Goal: Contribute content: Share content

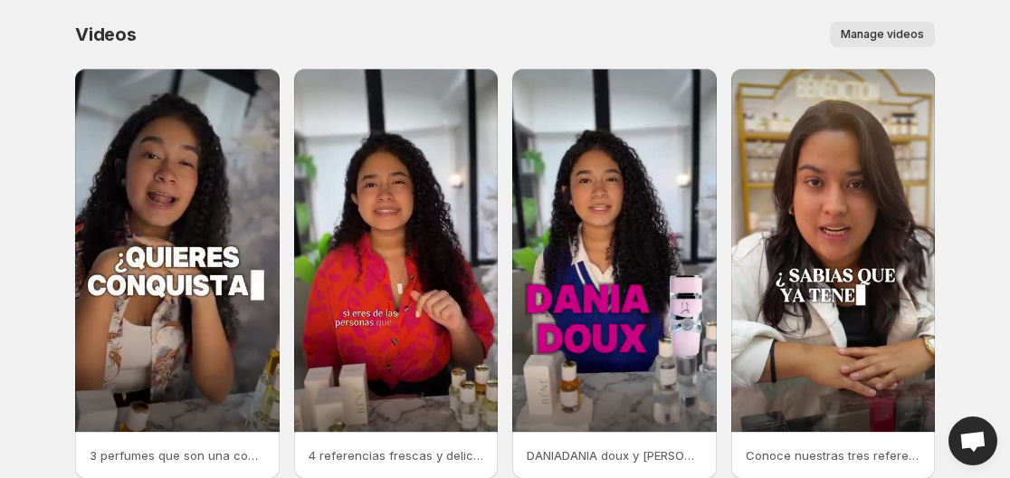
click at [873, 36] on span "Manage videos" at bounding box center [881, 34] width 83 height 14
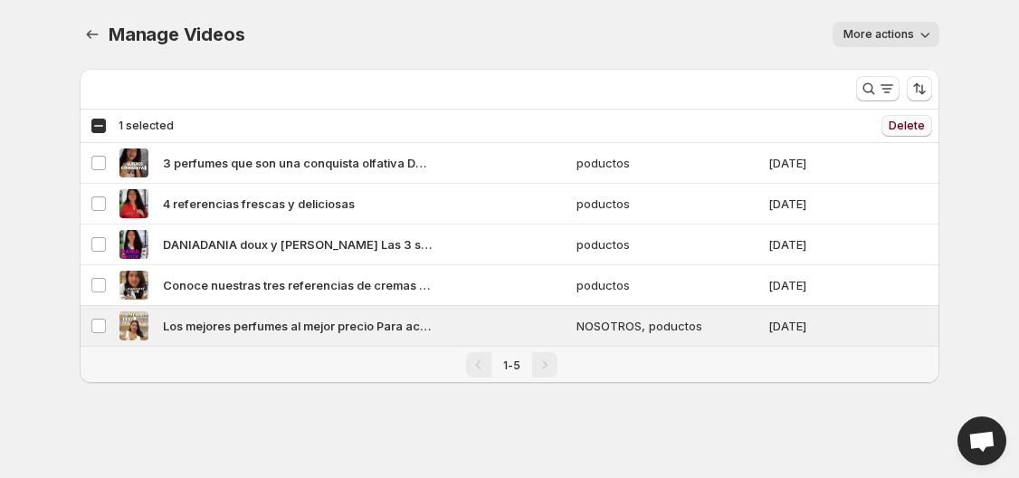
click at [906, 123] on span "Delete" at bounding box center [906, 126] width 36 height 14
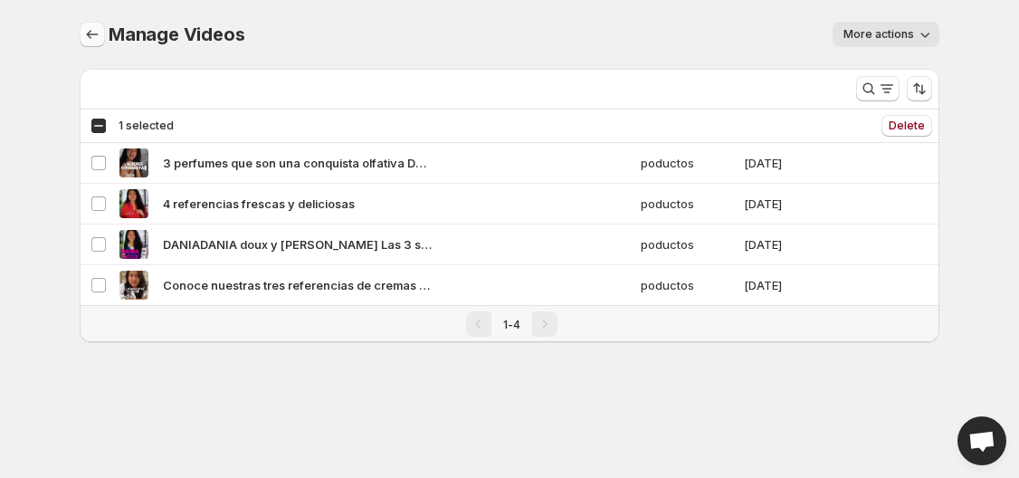
click at [91, 36] on icon "Manage Videos" at bounding box center [92, 34] width 18 height 18
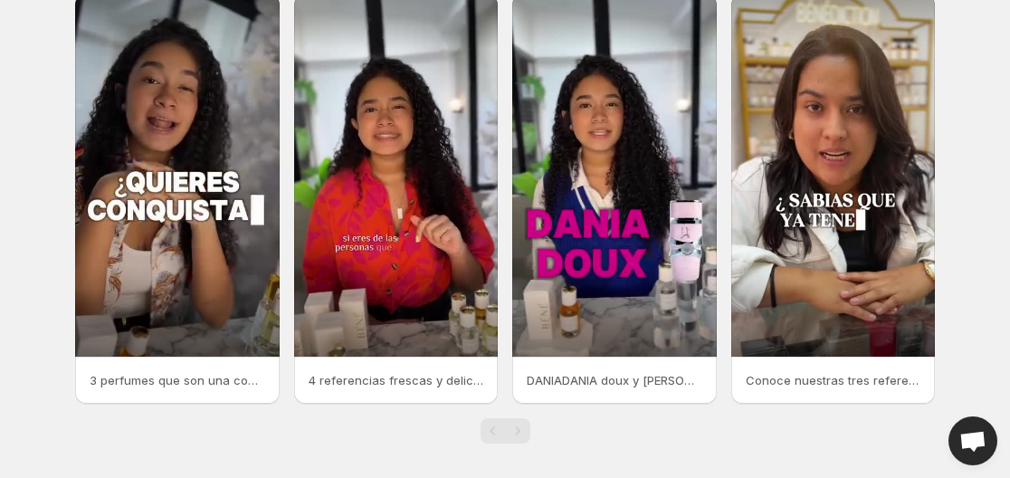
scroll to position [84, 0]
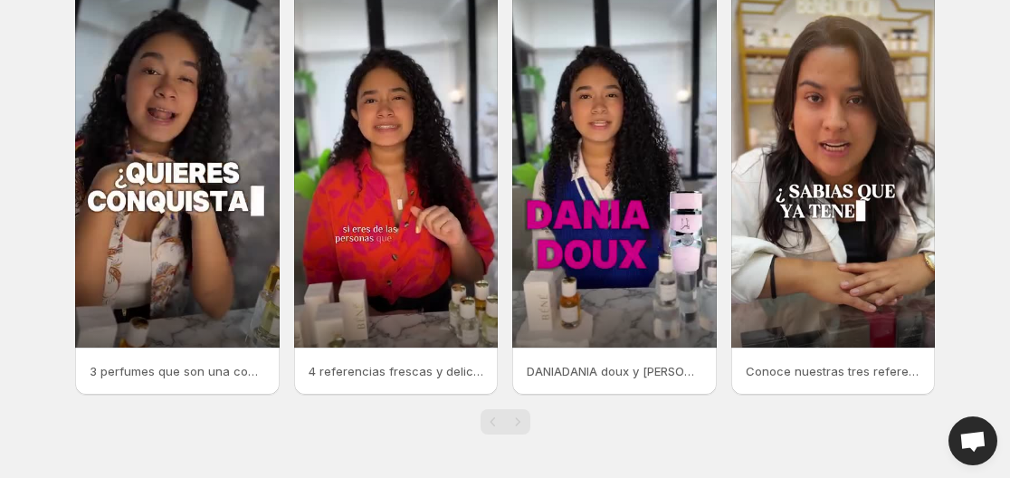
click at [990, 138] on body "Home Feeds Videos Subscription Settings Videos. This page is ready Videos Manag…" at bounding box center [505, 155] width 1010 height 478
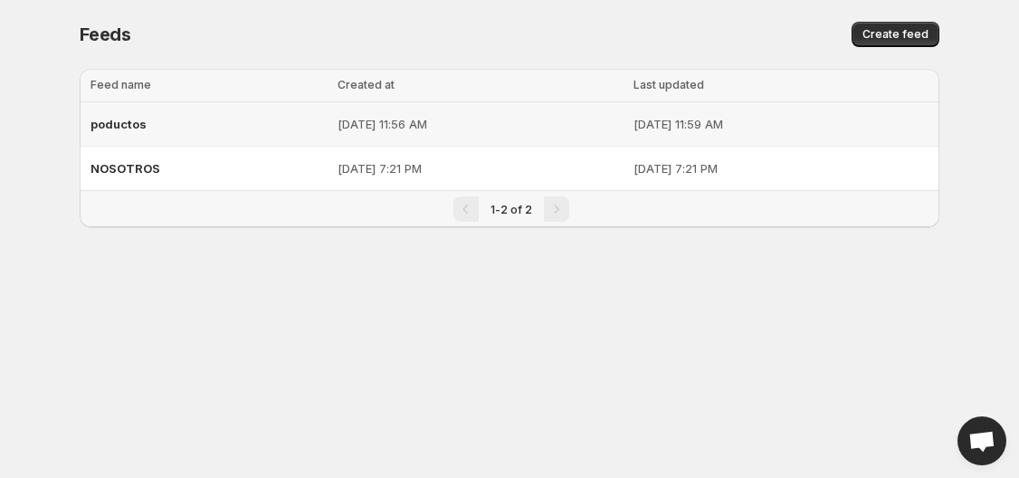
click at [413, 139] on td "[DATE] 11:56 AM" at bounding box center [479, 124] width 295 height 44
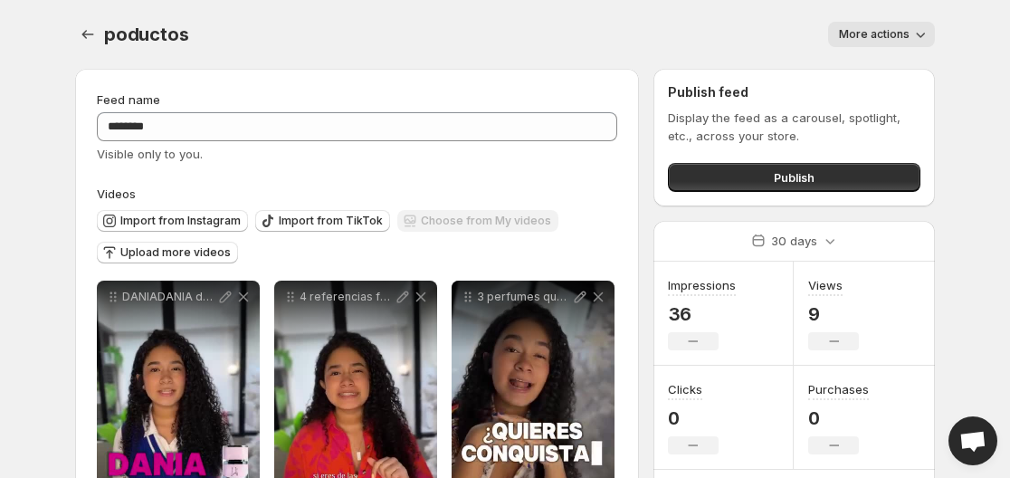
click at [220, 209] on div "Import from Instagram Import from TikTok Choose from My videos Upload more vide…" at bounding box center [353, 234] width 527 height 63
click at [219, 223] on span "Import from Instagram" at bounding box center [180, 220] width 120 height 14
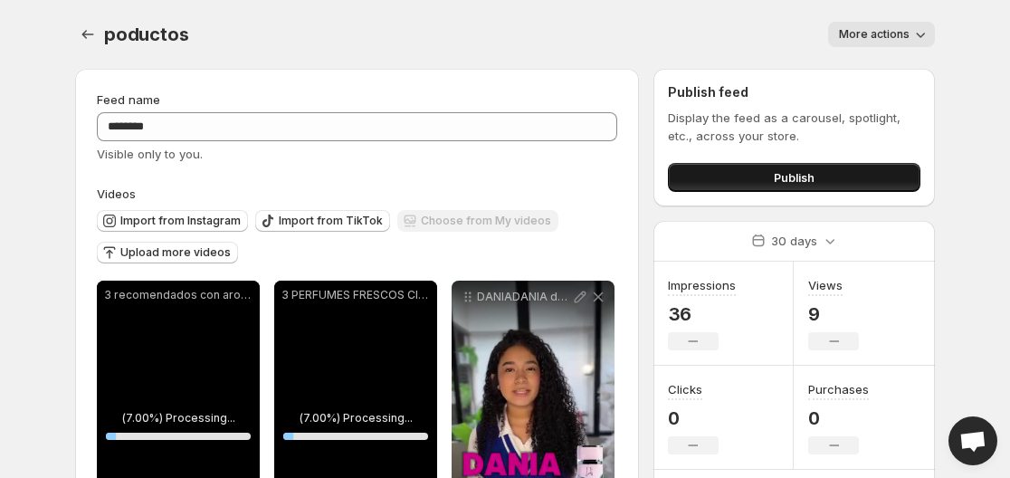
click at [769, 167] on button "Publish" at bounding box center [794, 177] width 252 height 29
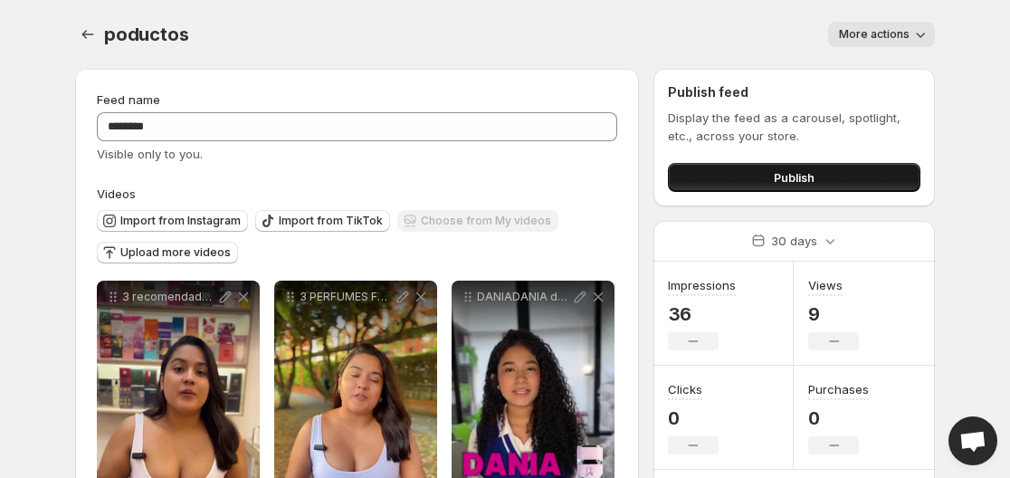
click at [771, 184] on button "Publish" at bounding box center [794, 177] width 252 height 29
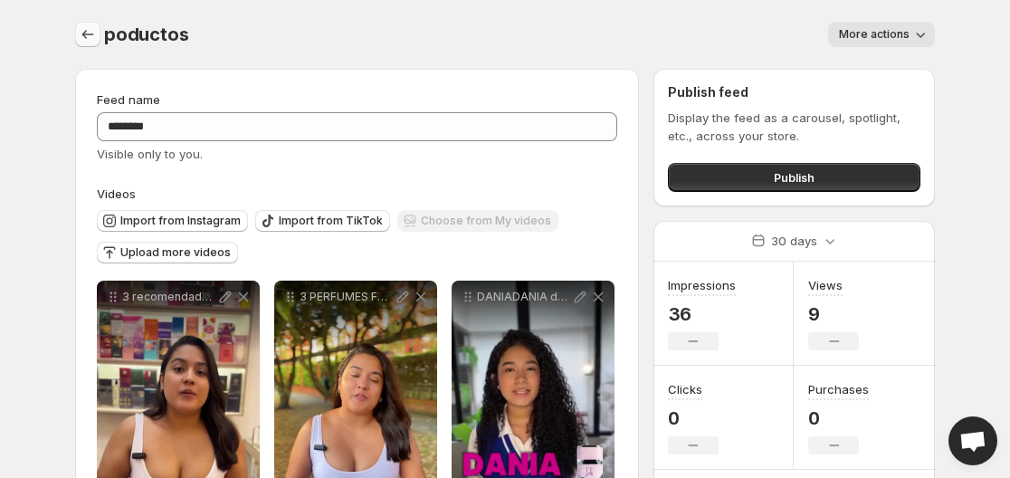
click at [83, 33] on icon "Settings" at bounding box center [88, 34] width 18 height 18
